Goal: Task Accomplishment & Management: Manage account settings

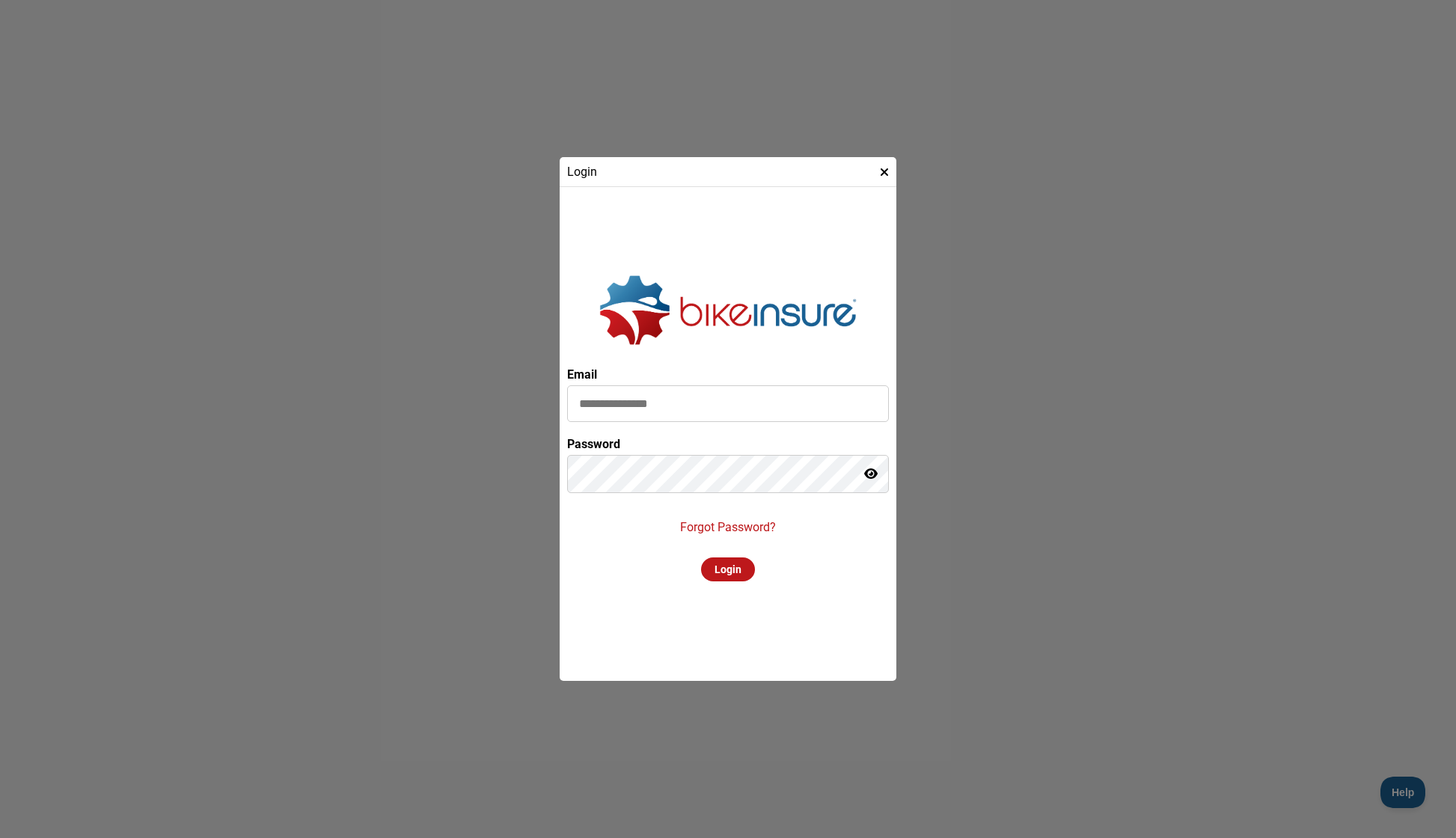
click at [711, 406] on input at bounding box center [728, 403] width 322 height 37
click at [750, 522] on p "Forgot Password?" at bounding box center [728, 526] width 96 height 14
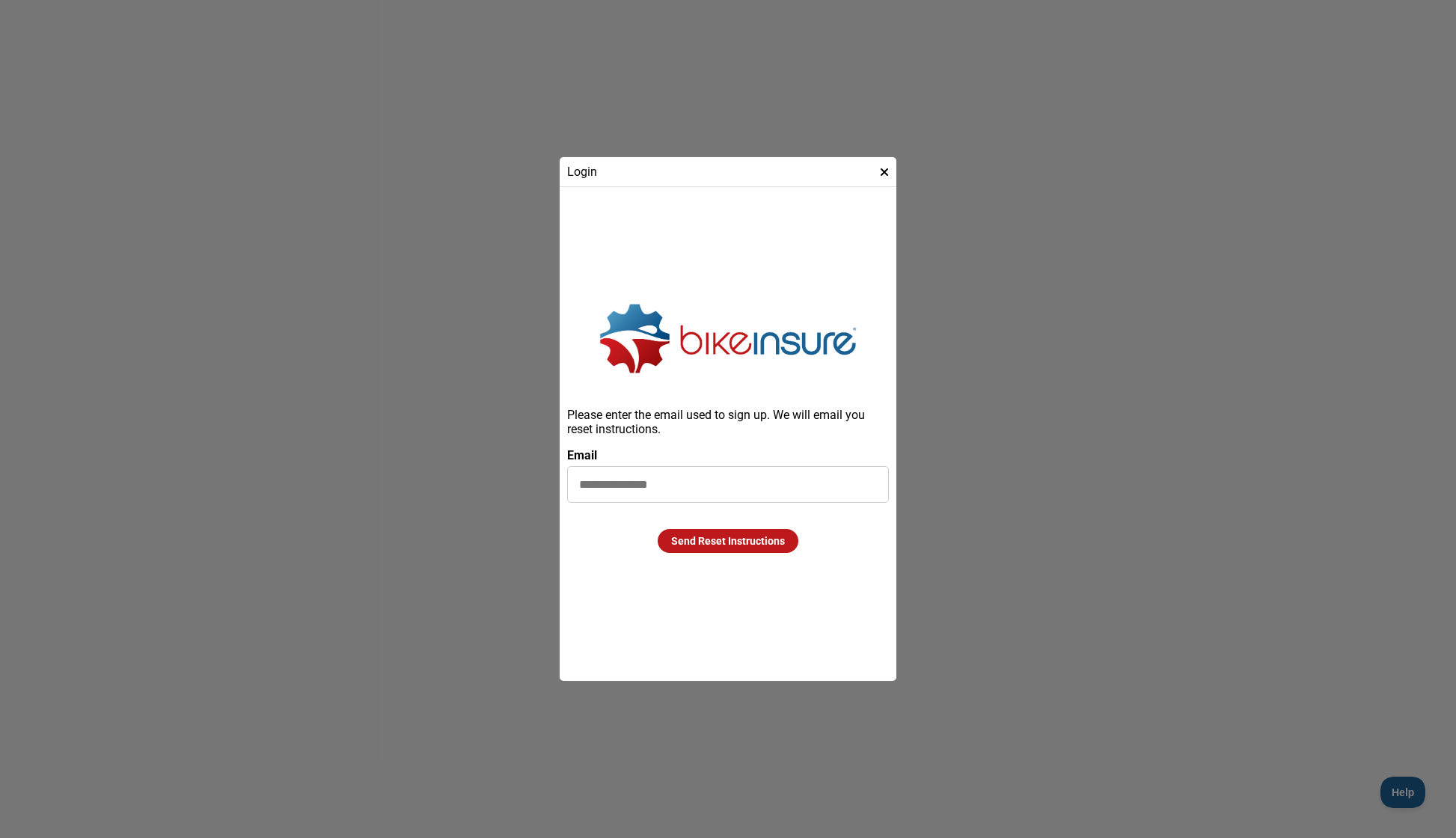
click at [701, 488] on input at bounding box center [728, 484] width 322 height 37
type input "**********"
click at [796, 561] on div "**********" at bounding box center [728, 434] width 322 height 479
click at [756, 541] on div "Send Reset Instructions" at bounding box center [728, 540] width 141 height 24
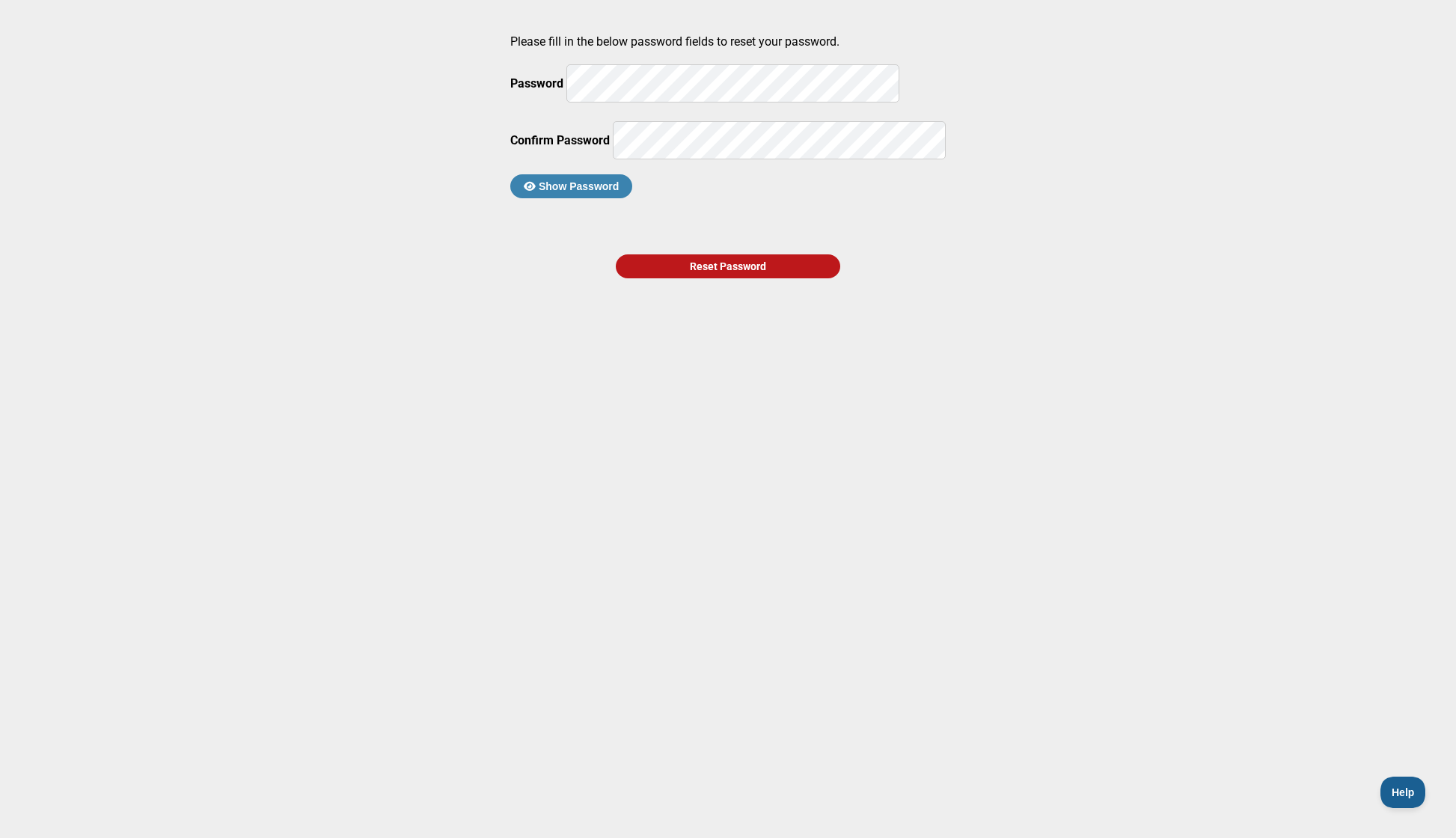
click at [710, 278] on div "Reset Password" at bounding box center [728, 266] width 224 height 24
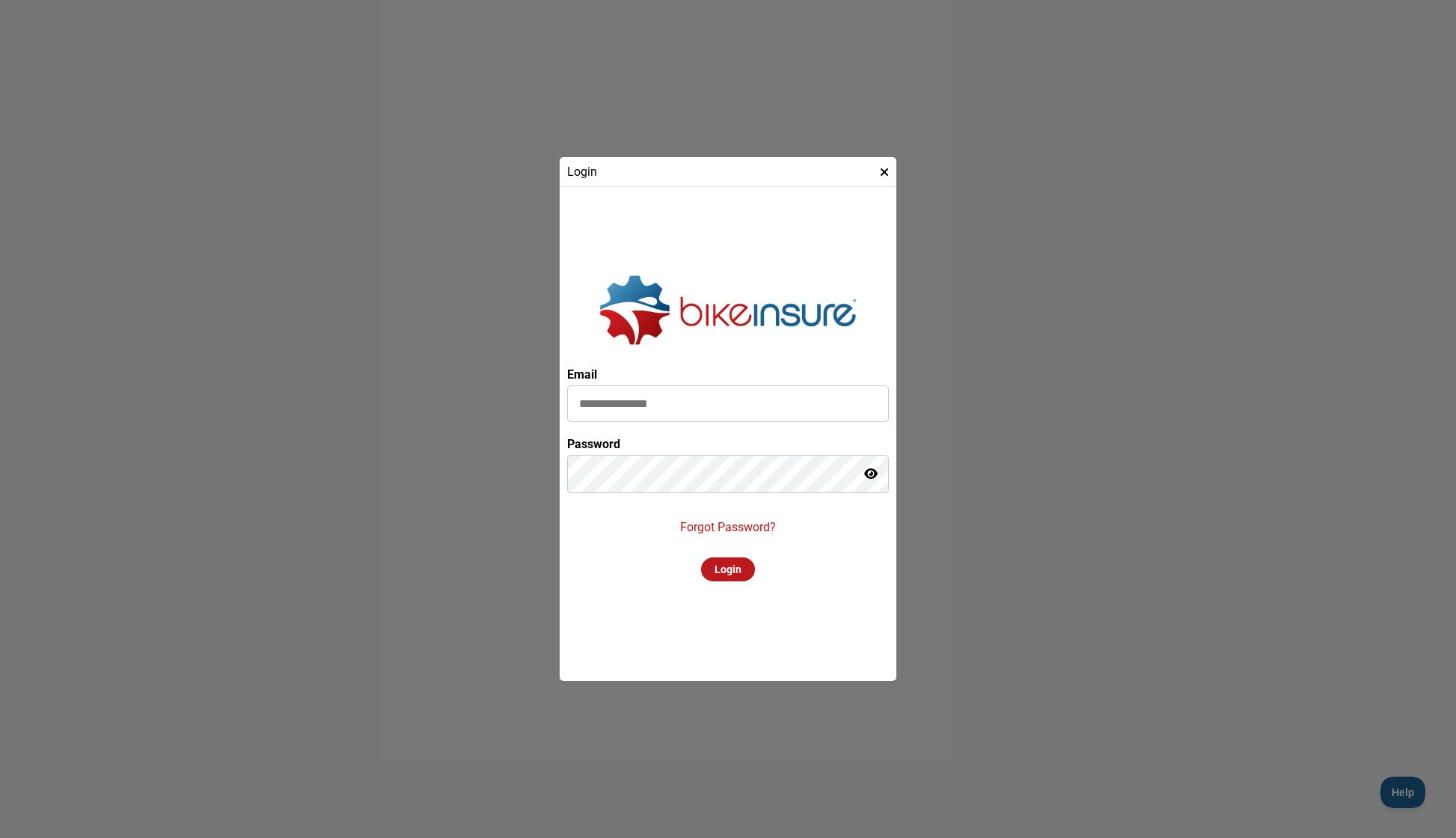
click at [647, 405] on input at bounding box center [728, 403] width 322 height 37
type input "**********"
click at [736, 569] on div "Login" at bounding box center [728, 569] width 54 height 24
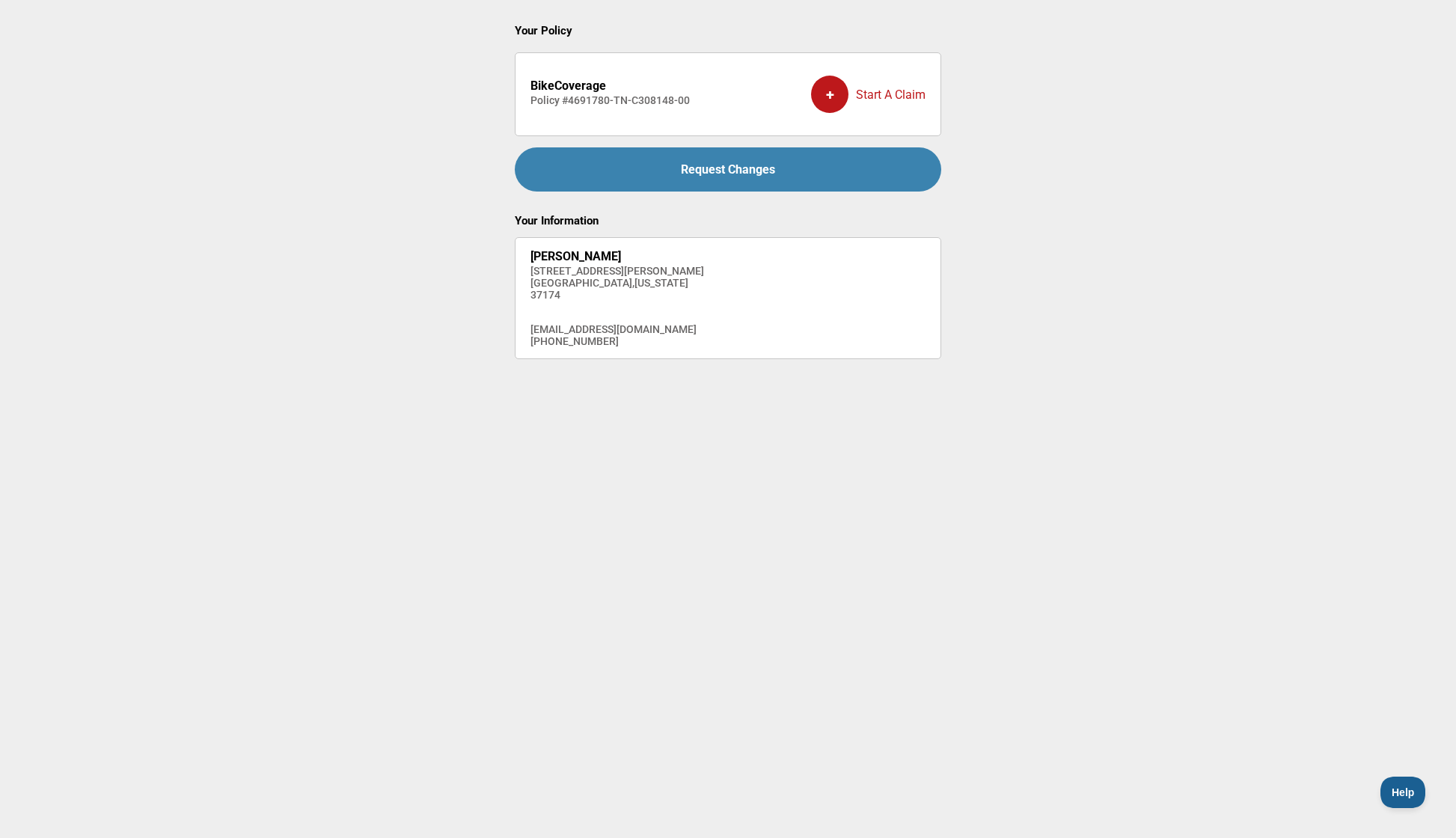
click at [861, 87] on div "+ Start A Claim" at bounding box center [868, 94] width 115 height 60
click at [640, 92] on div "BikeCoverage Policy # 4691780-TN-C308148-00" at bounding box center [610, 94] width 160 height 52
click at [601, 81] on strong "BikeCoverage" at bounding box center [568, 85] width 75 height 14
click at [570, 86] on strong "BikeCoverage" at bounding box center [568, 85] width 75 height 14
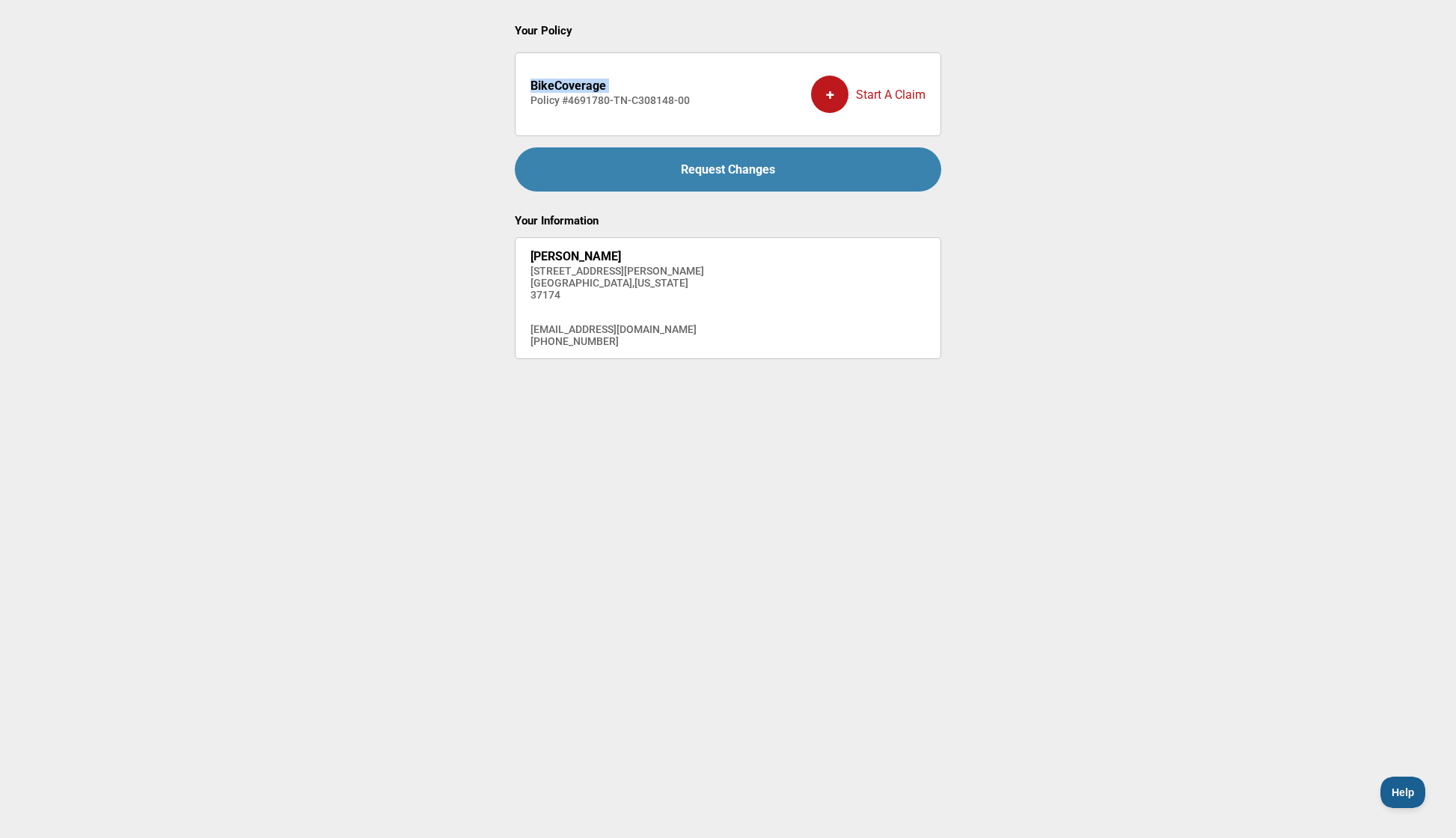
click at [570, 86] on strong "BikeCoverage" at bounding box center [568, 85] width 75 height 14
click at [832, 100] on div "+" at bounding box center [830, 94] width 38 height 38
